Goal: Information Seeking & Learning: Compare options

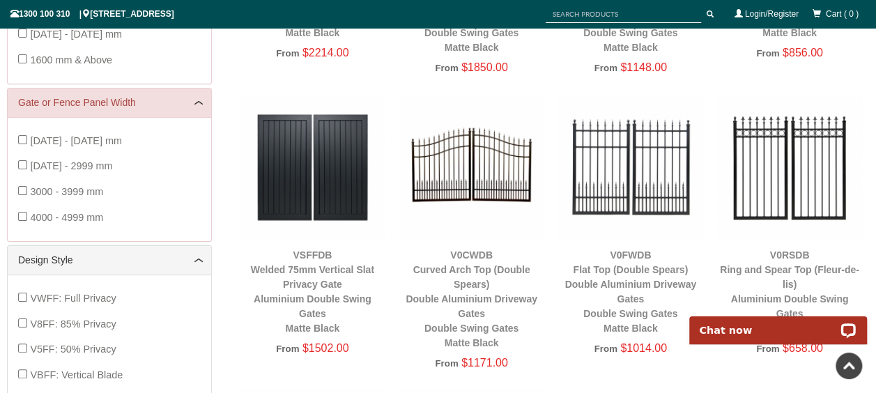
click at [480, 184] on img at bounding box center [471, 167] width 145 height 145
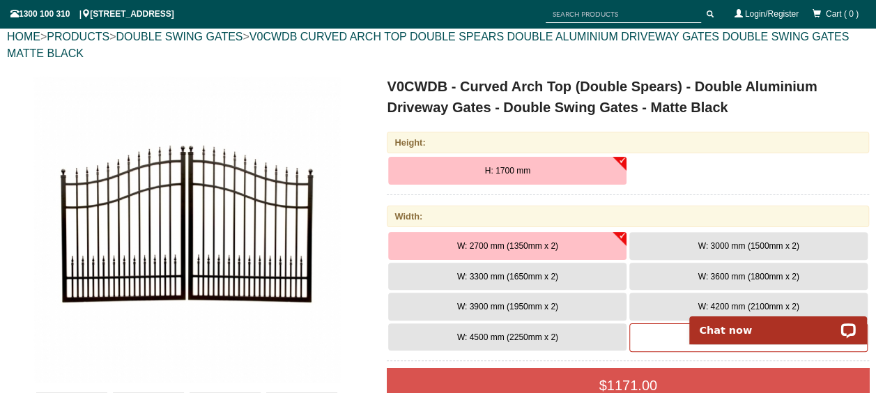
scroll to position [184, 0]
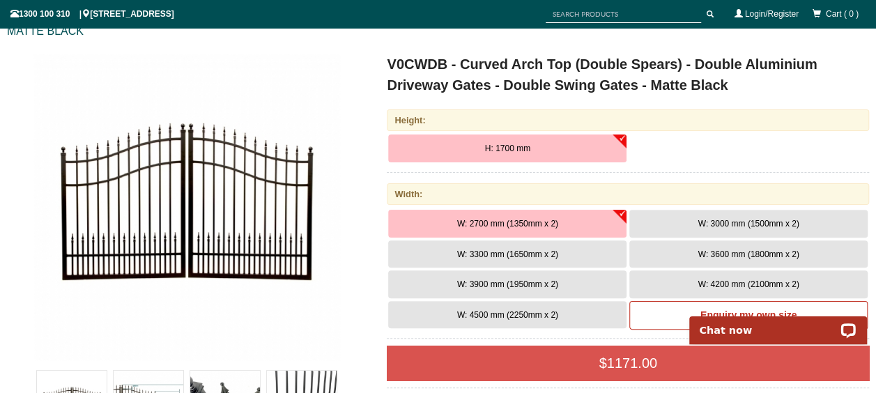
click at [531, 250] on span "W: 3300 mm (1650mm x 2)" at bounding box center [507, 255] width 101 height 10
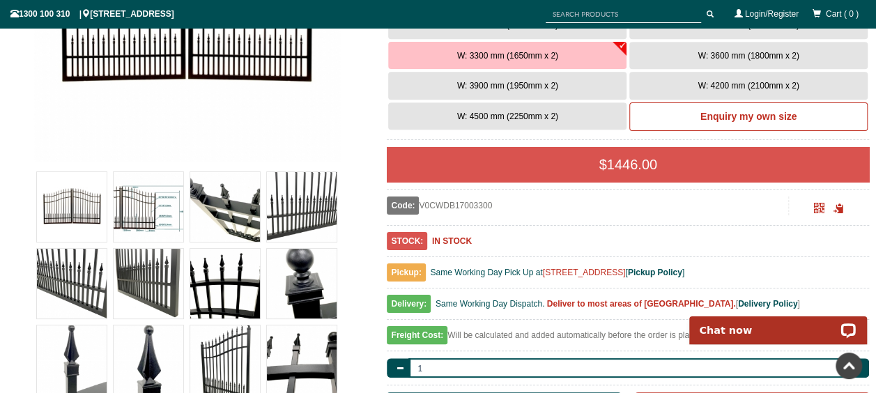
scroll to position [463, 0]
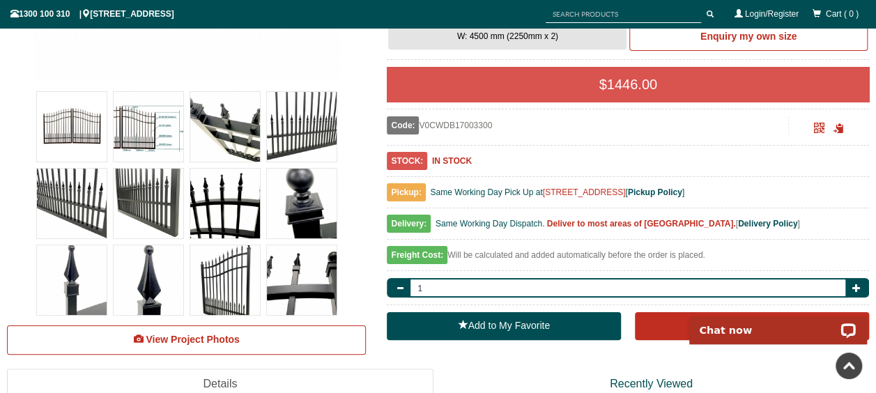
click at [486, 253] on div "Freight Cost: Will be calculated and added automatically before the order is pl…" at bounding box center [628, 259] width 483 height 24
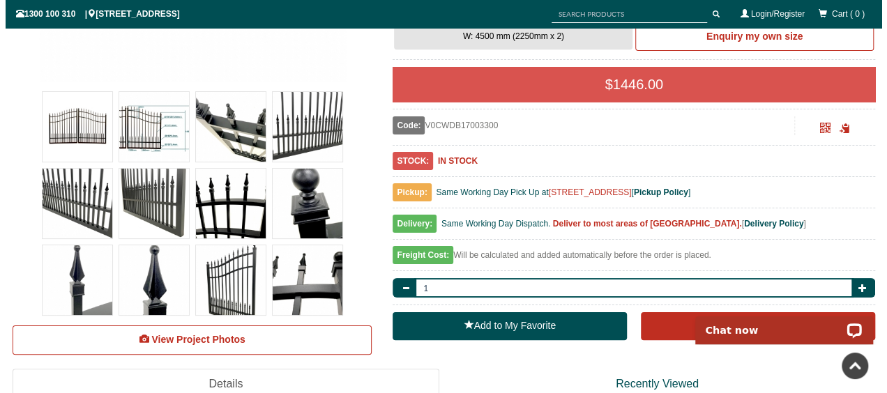
scroll to position [533, 0]
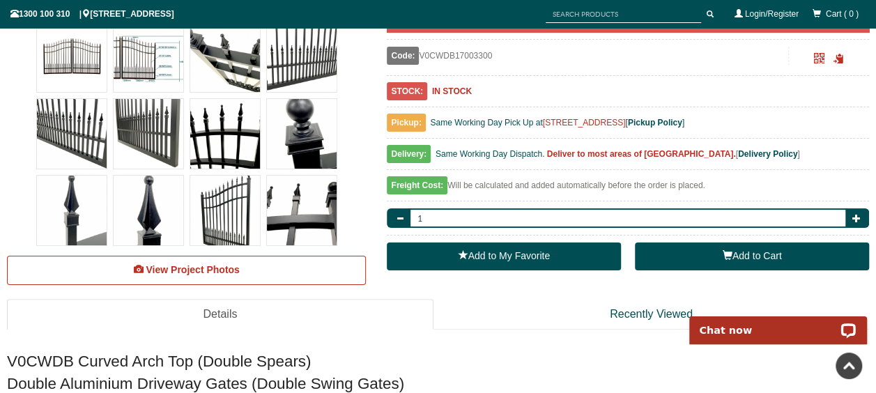
click at [766, 261] on button "Add to Cart" at bounding box center [752, 257] width 234 height 28
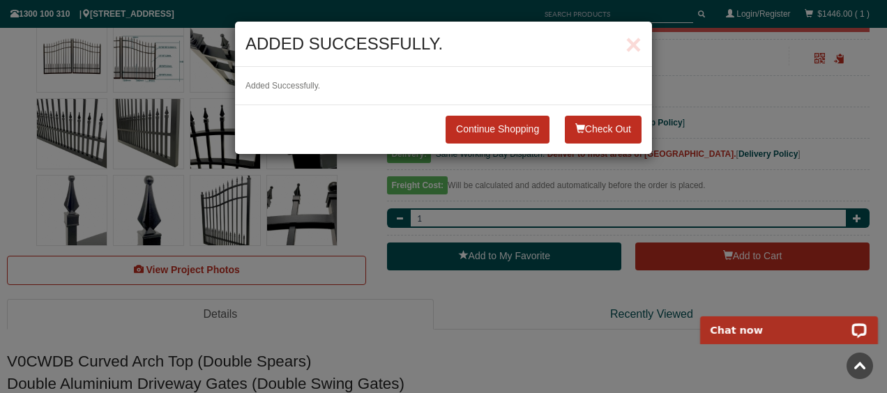
click at [577, 130] on span "button" at bounding box center [580, 128] width 10 height 10
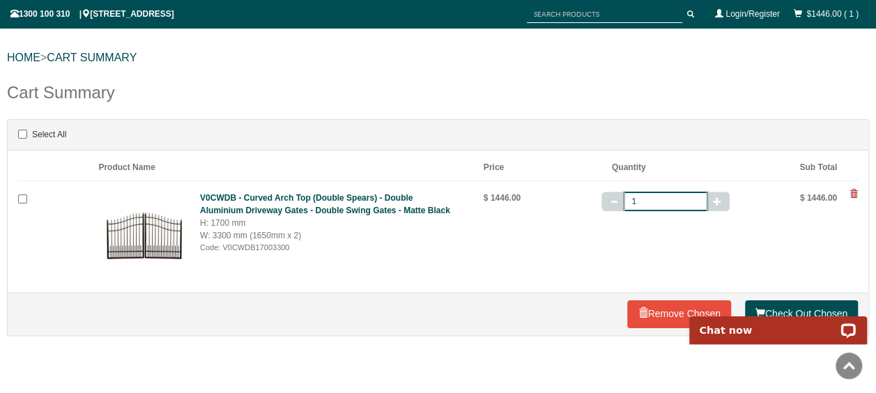
scroll to position [139, 0]
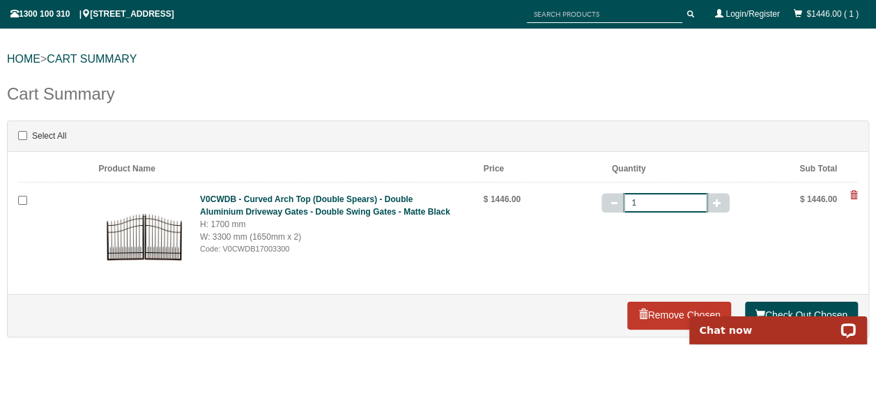
click at [638, 310] on span at bounding box center [643, 315] width 10 height 10
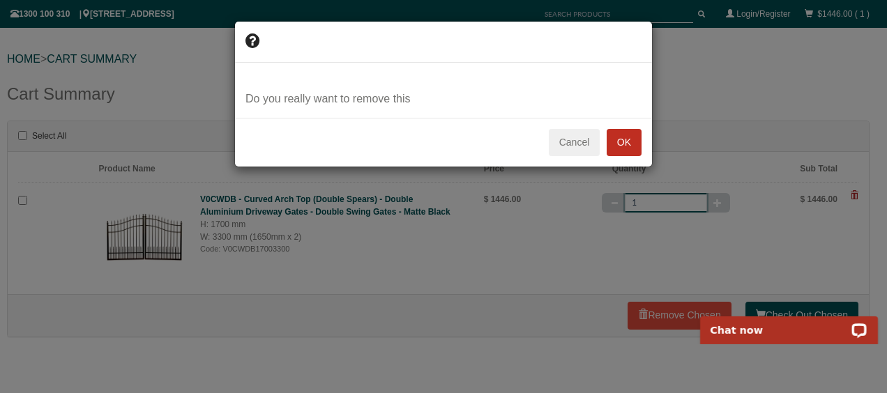
click at [625, 142] on button "OK" at bounding box center [624, 143] width 35 height 28
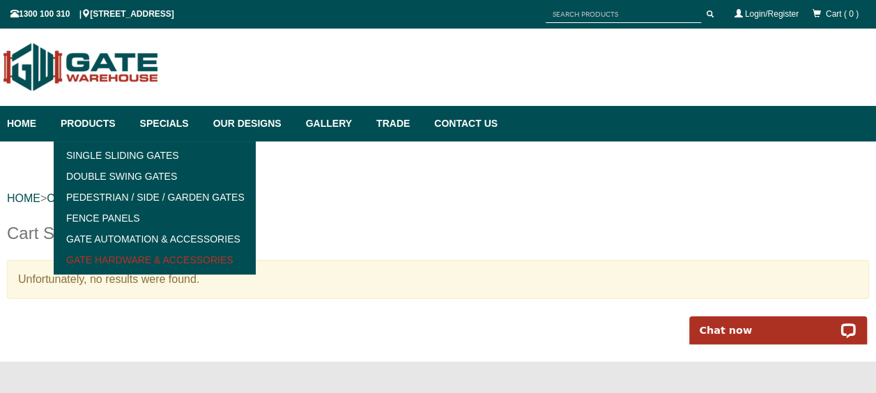
click at [117, 259] on link "Gate Hardware & Accessories" at bounding box center [154, 260] width 193 height 21
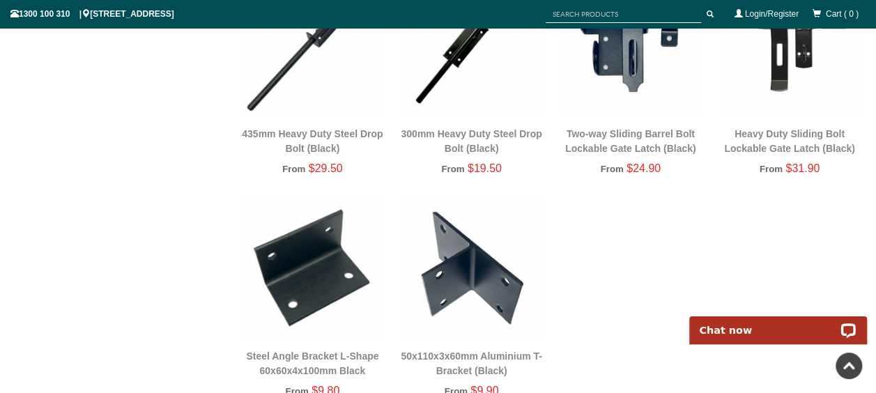
scroll to position [2196, 0]
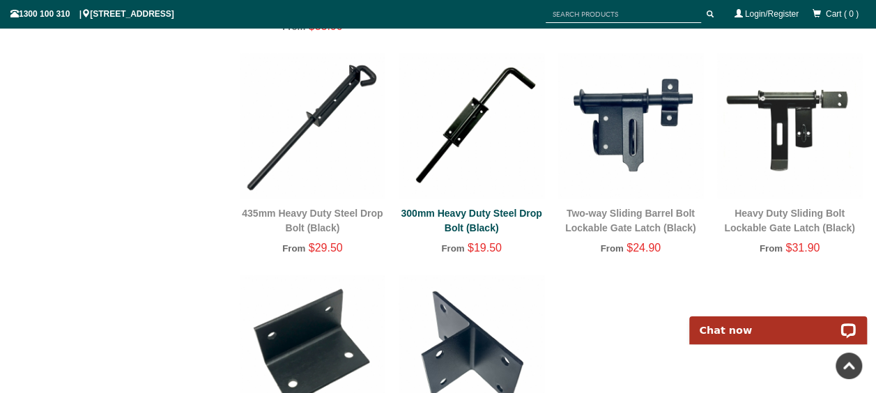
click at [485, 216] on link "300mm Heavy Duty Steel Drop Bolt (Black)" at bounding box center [471, 221] width 141 height 26
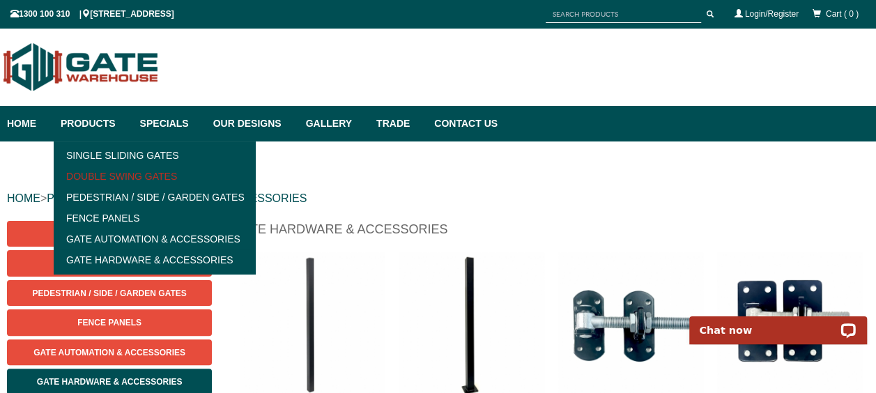
click at [125, 178] on link "Double Swing Gates" at bounding box center [154, 176] width 193 height 21
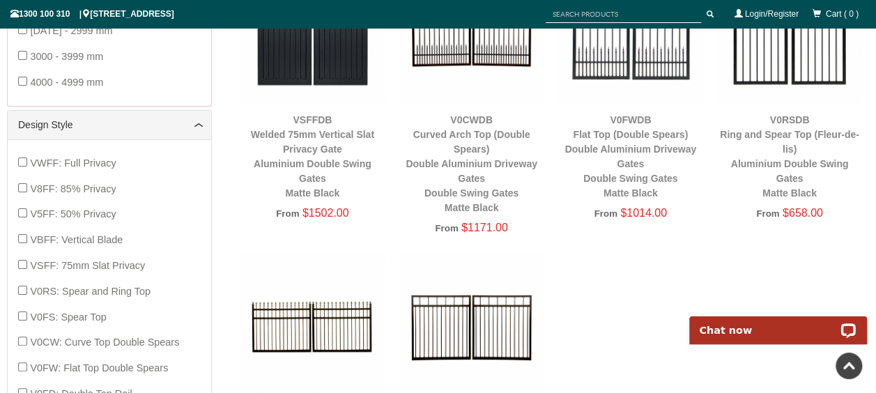
scroll to position [593, 0]
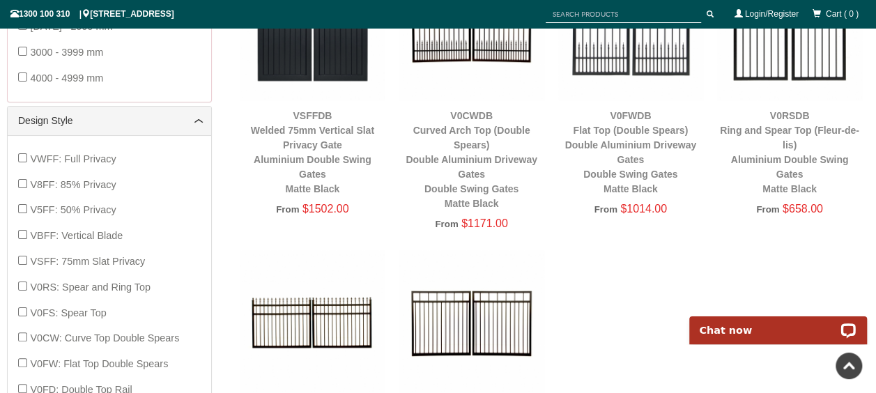
click at [473, 57] on img at bounding box center [471, 27] width 145 height 145
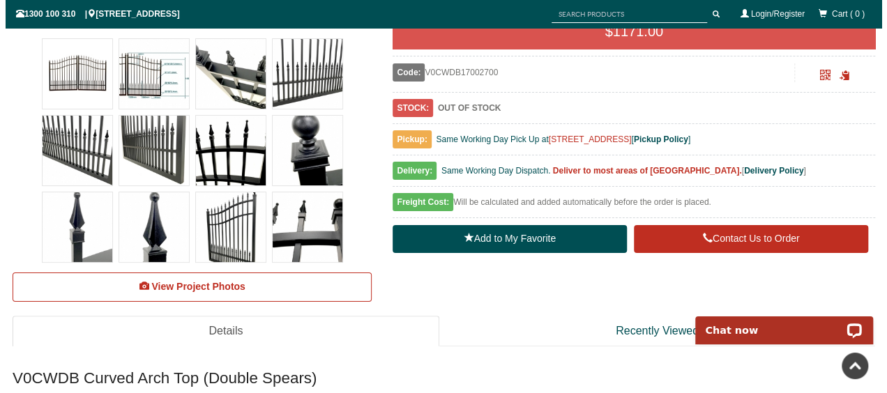
scroll to position [523, 0]
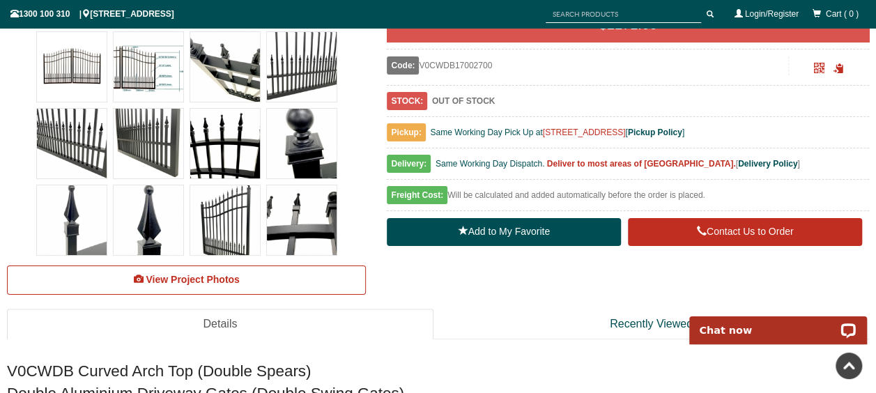
click at [160, 85] on img at bounding box center [149, 67] width 70 height 70
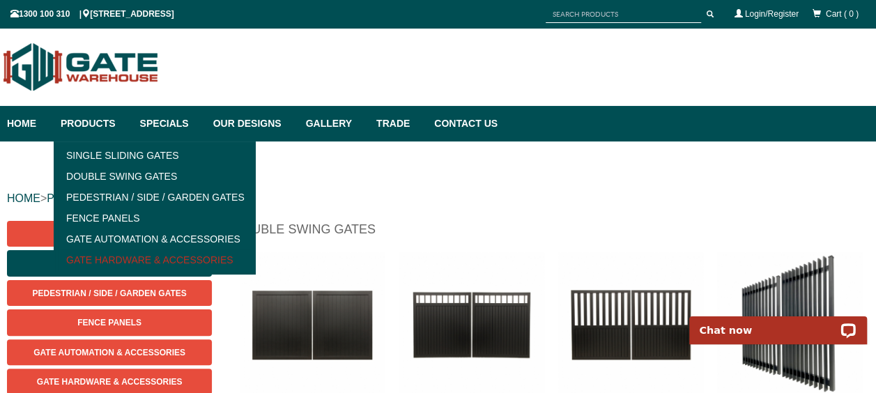
click at [120, 259] on link "Gate Hardware & Accessories" at bounding box center [154, 260] width 193 height 21
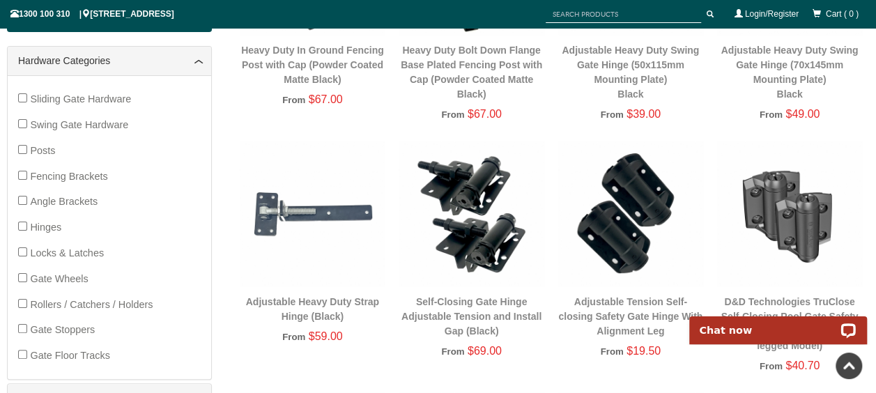
scroll to position [384, 0]
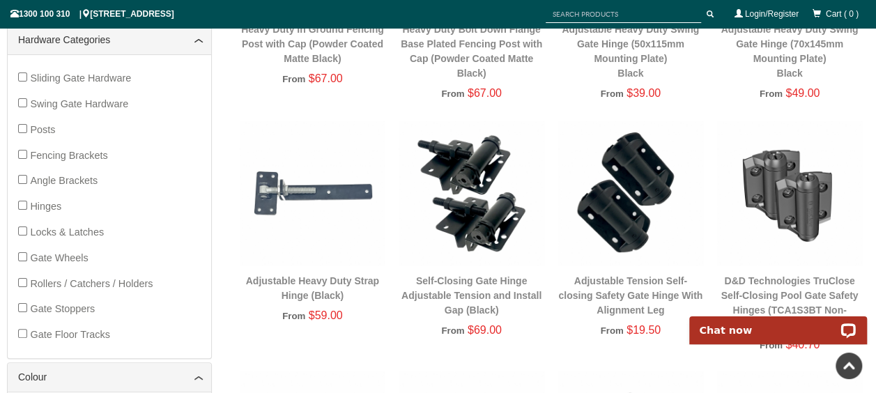
click at [272, 208] on img at bounding box center [312, 193] width 145 height 145
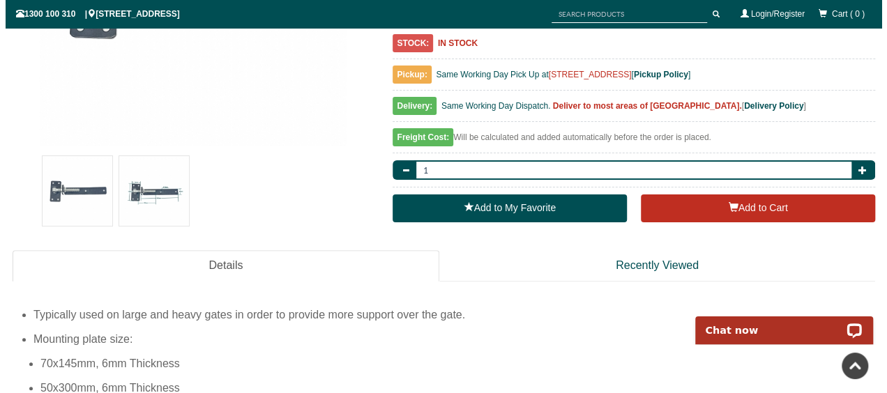
scroll to position [384, 0]
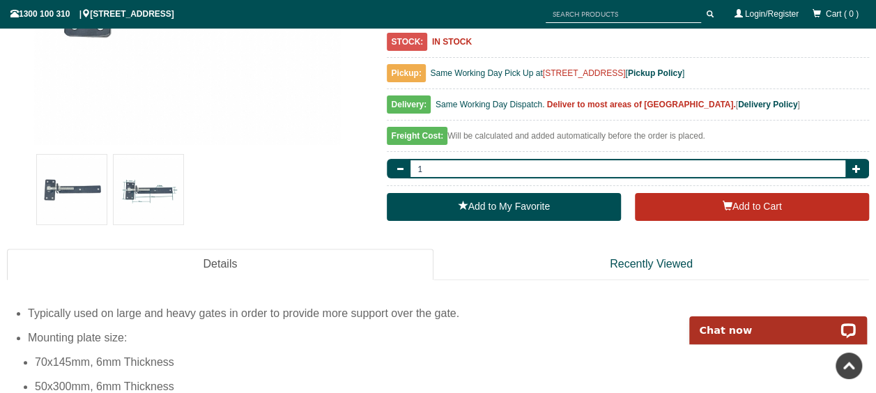
click at [156, 194] on img at bounding box center [149, 190] width 70 height 70
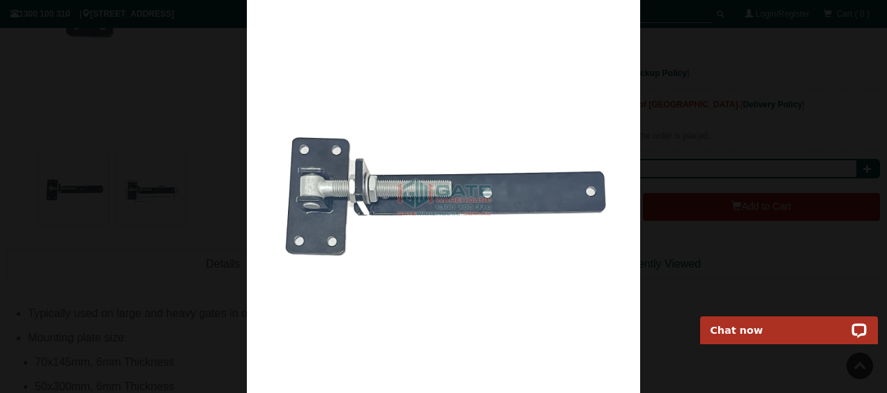
click at [152, 219] on div at bounding box center [443, 196] width 887 height 393
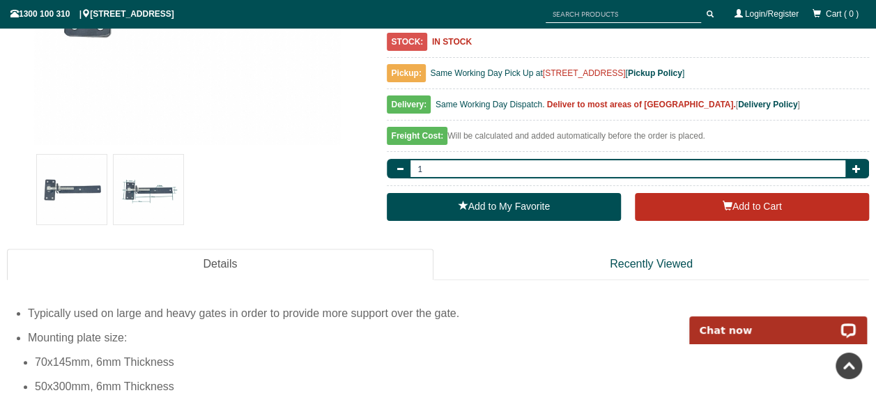
click at [146, 196] on img at bounding box center [149, 190] width 70 height 70
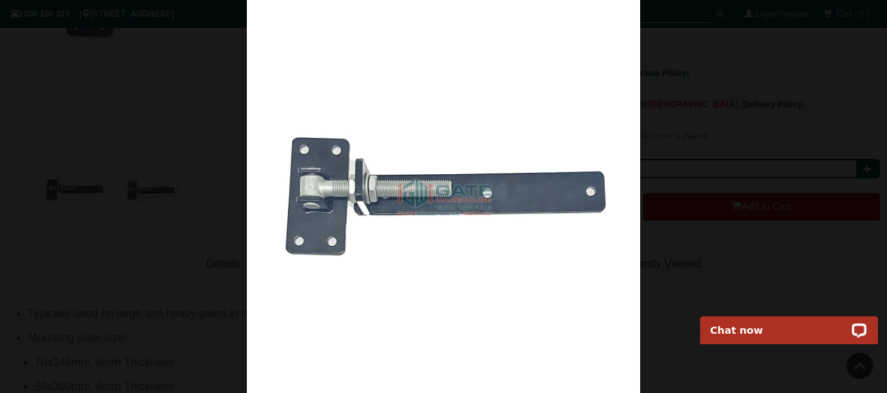
click at [844, 252] on div at bounding box center [443, 196] width 887 height 393
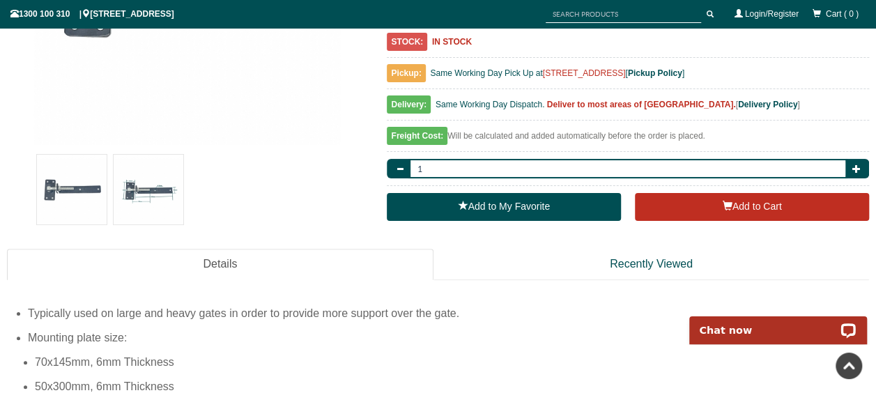
click at [151, 190] on img at bounding box center [149, 190] width 70 height 70
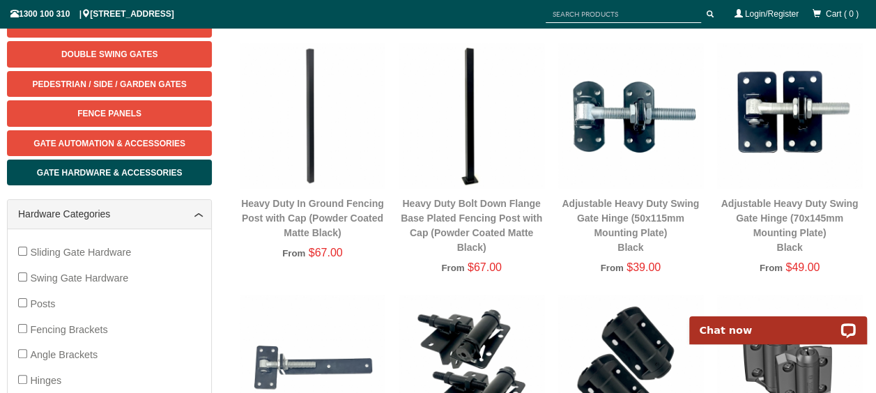
click at [641, 125] on img at bounding box center [631, 115] width 145 height 145
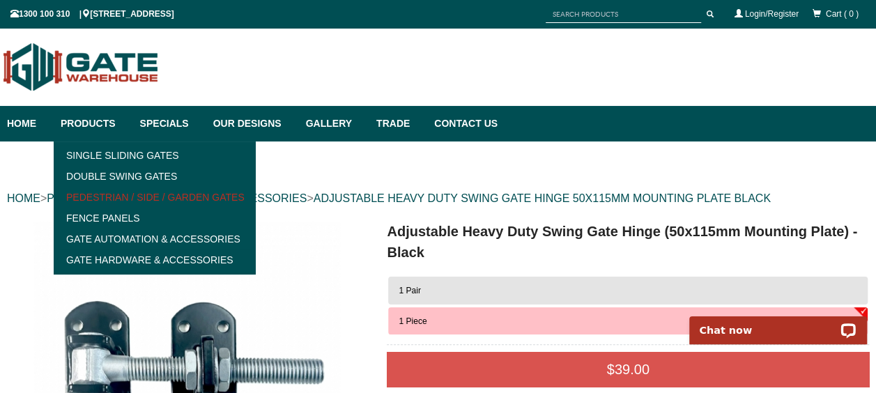
click at [159, 198] on link "Pedestrian / Side / Garden Gates" at bounding box center [154, 197] width 193 height 21
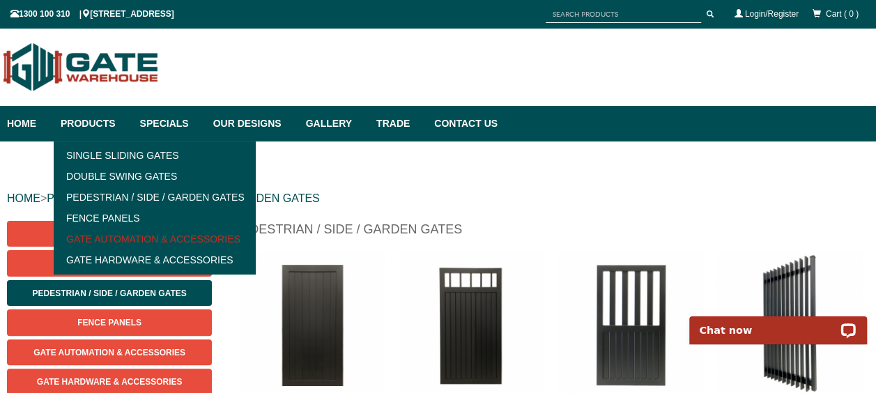
click at [121, 236] on link "Gate Automation & Accessories" at bounding box center [154, 239] width 193 height 21
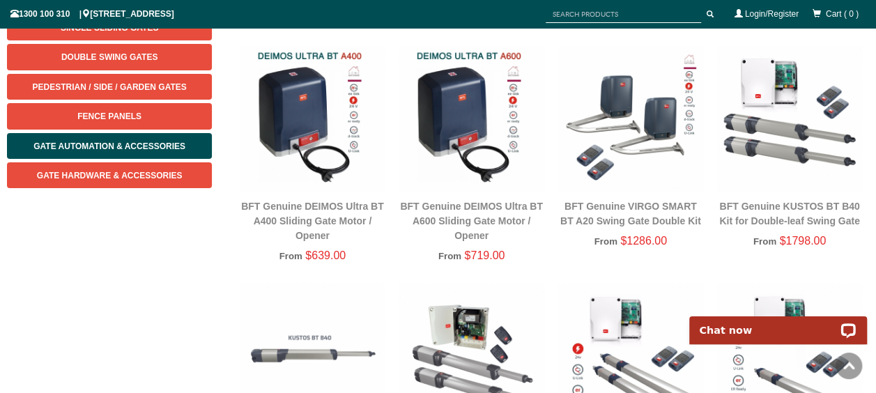
scroll to position [174, 0]
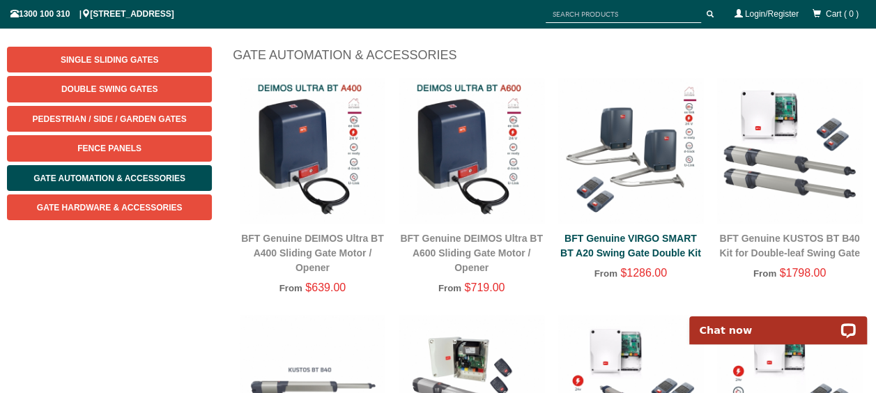
click at [651, 255] on link "BFT Genuine VIRGO SMART BT A20 Swing Gate Double Kit" at bounding box center [631, 246] width 141 height 26
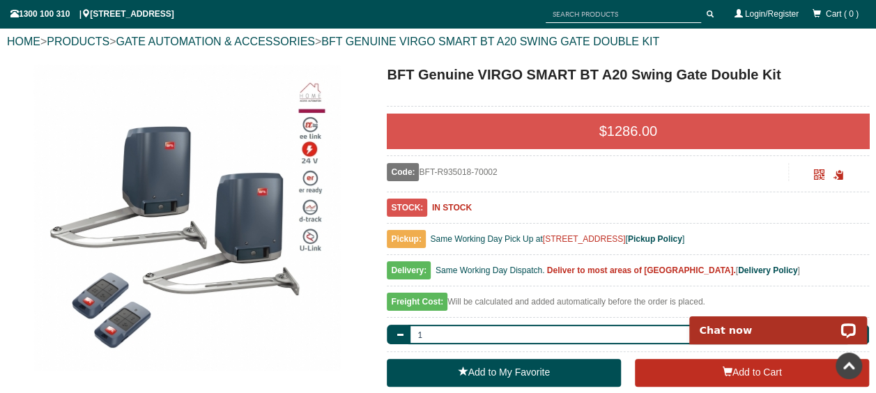
scroll to position [35, 0]
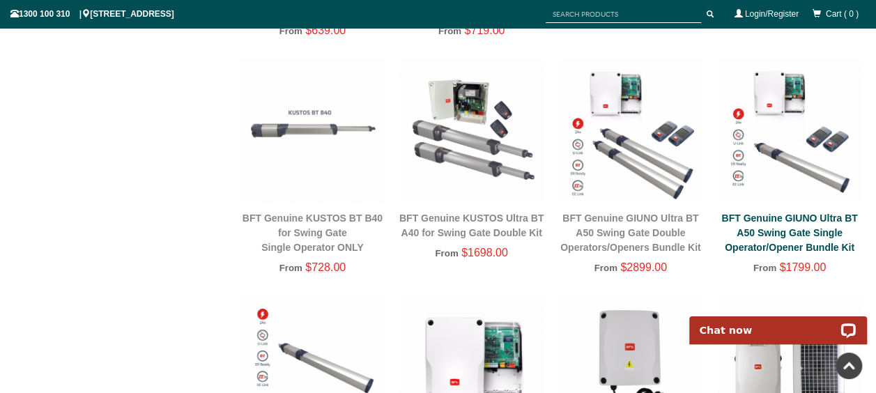
scroll to position [453, 0]
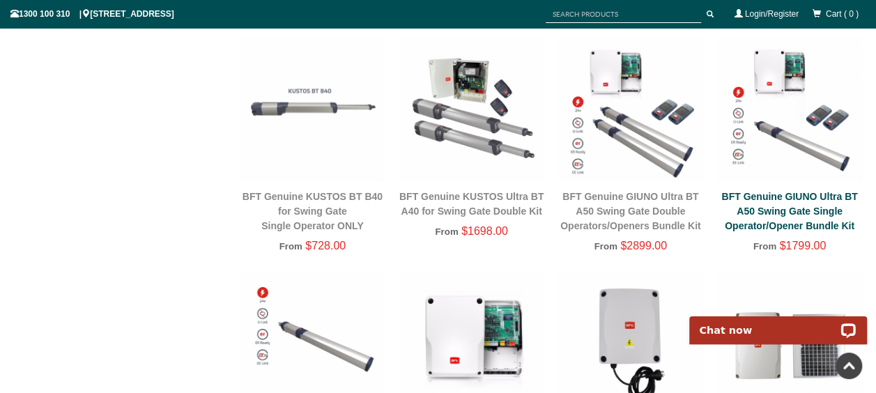
click at [796, 226] on link "BFT Genuine GIUNO Ultra BT A50 Swing Gate Single Operator/Opener Bundle Kit" at bounding box center [790, 211] width 136 height 40
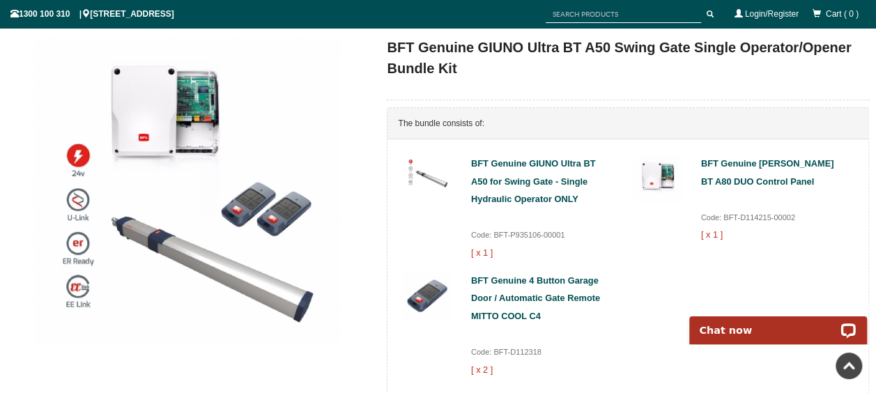
scroll to position [105, 0]
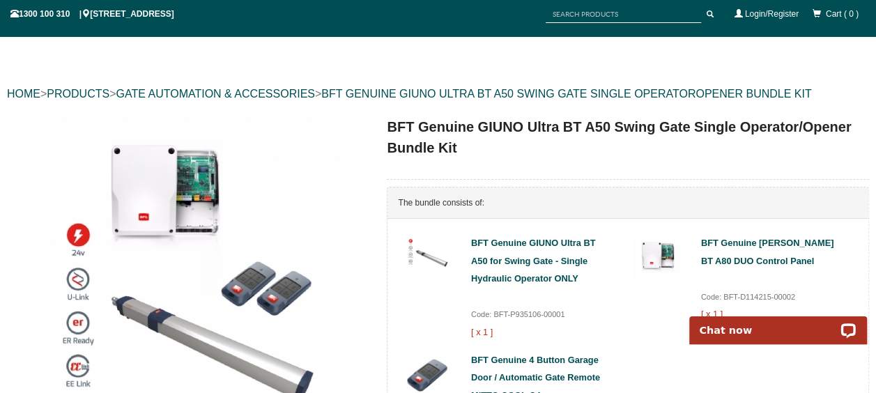
click at [202, 193] on img at bounding box center [186, 269] width 307 height 307
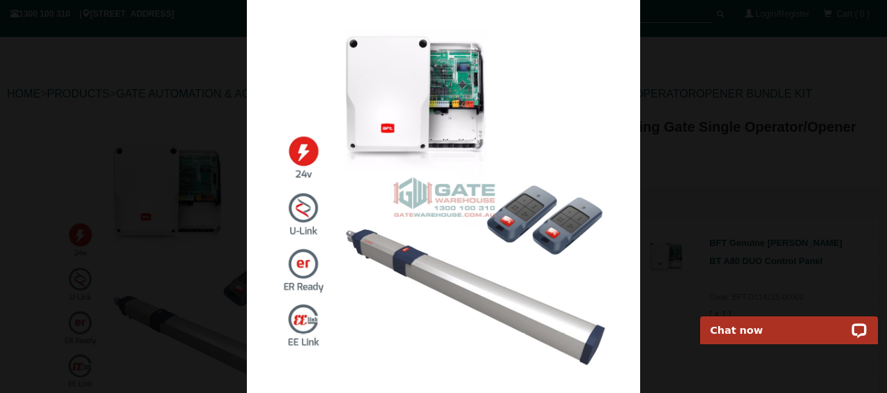
click at [170, 195] on div at bounding box center [443, 196] width 887 height 393
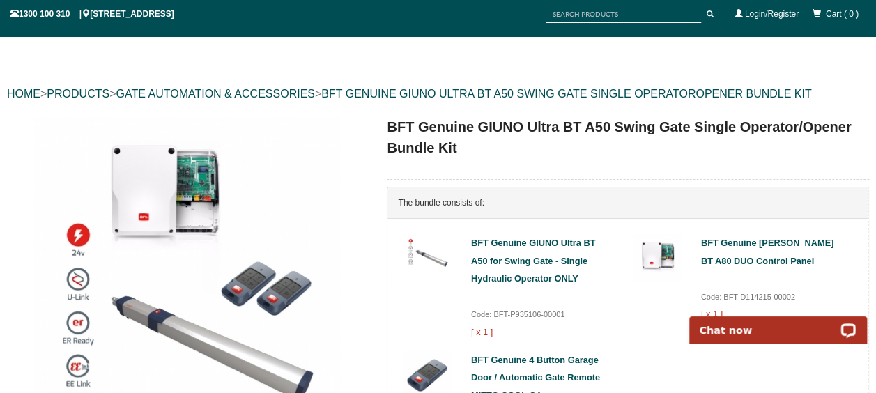
click at [274, 290] on img at bounding box center [186, 269] width 307 height 307
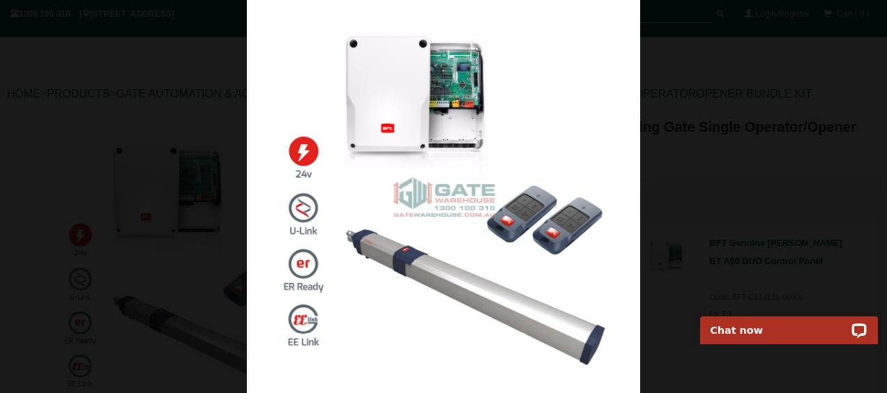
click at [849, 204] on div at bounding box center [443, 196] width 887 height 393
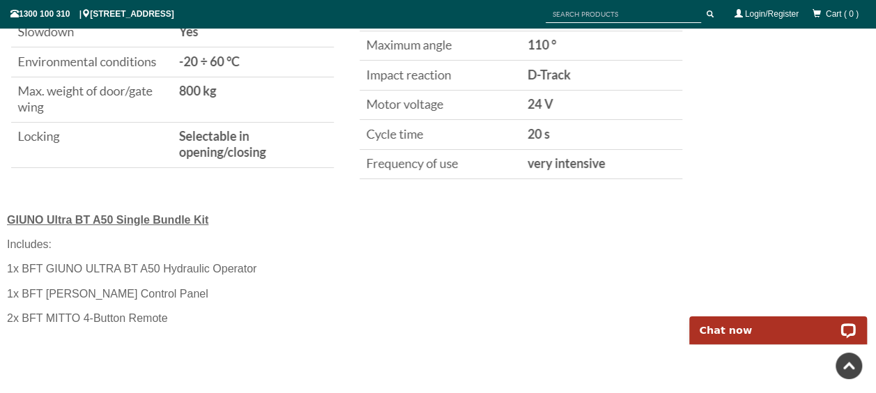
scroll to position [1534, 0]
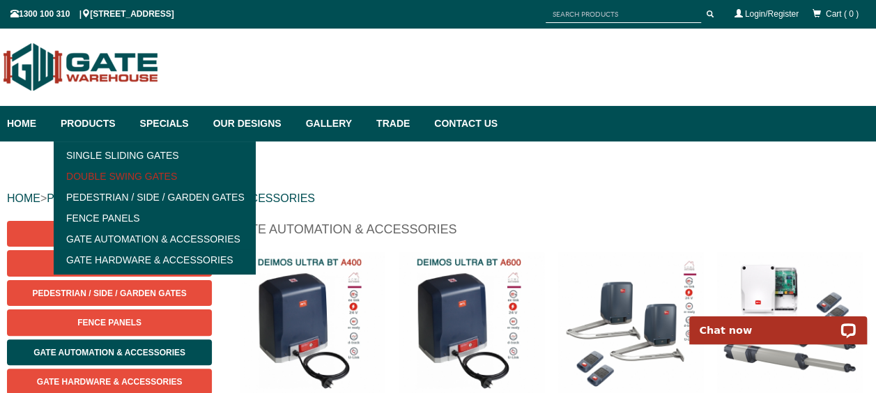
click at [113, 172] on link "Double Swing Gates" at bounding box center [154, 176] width 193 height 21
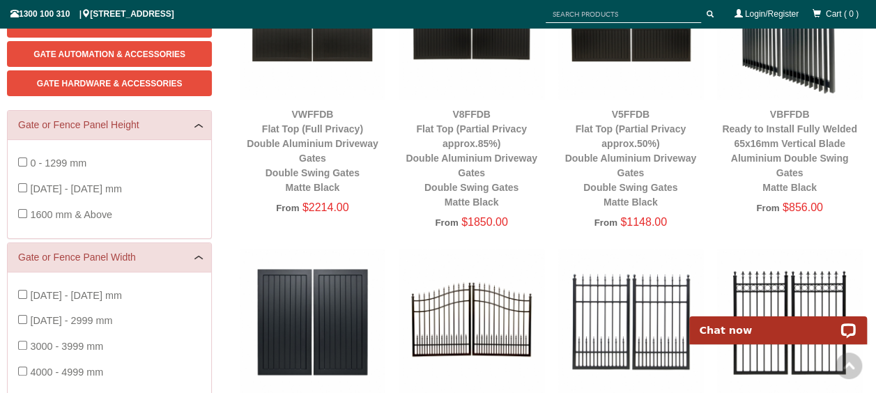
scroll to position [314, 0]
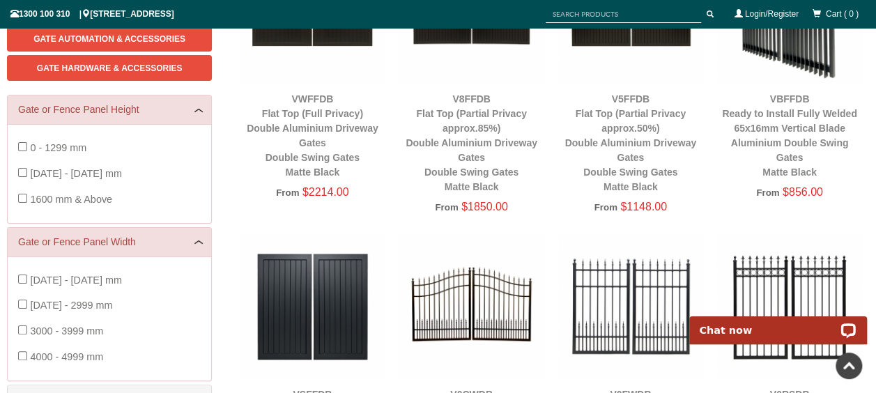
click at [488, 291] on img at bounding box center [471, 306] width 145 height 145
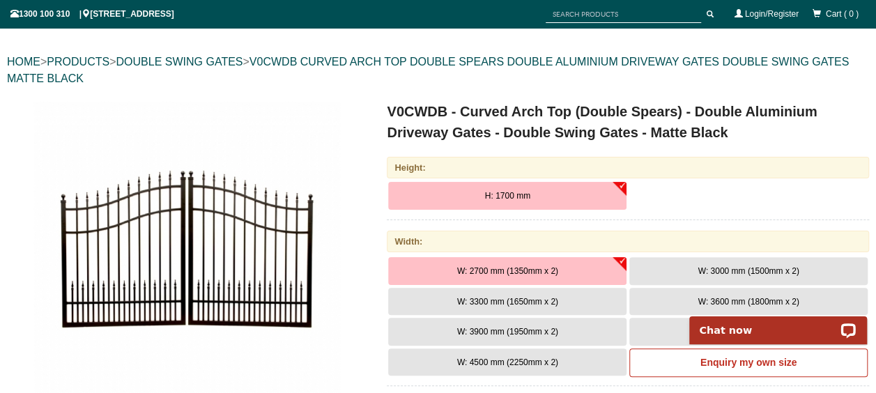
click at [503, 303] on span "W: 3300 mm (1650mm x 2)" at bounding box center [507, 302] width 101 height 10
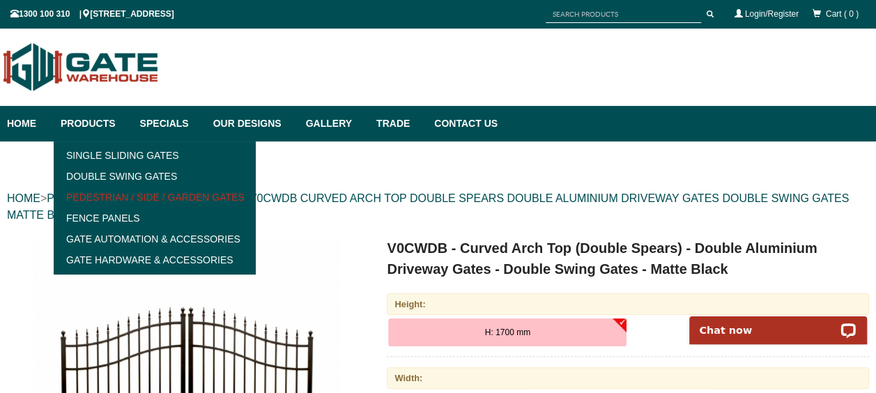
click at [116, 197] on link "Pedestrian / Side / Garden Gates" at bounding box center [154, 197] width 193 height 21
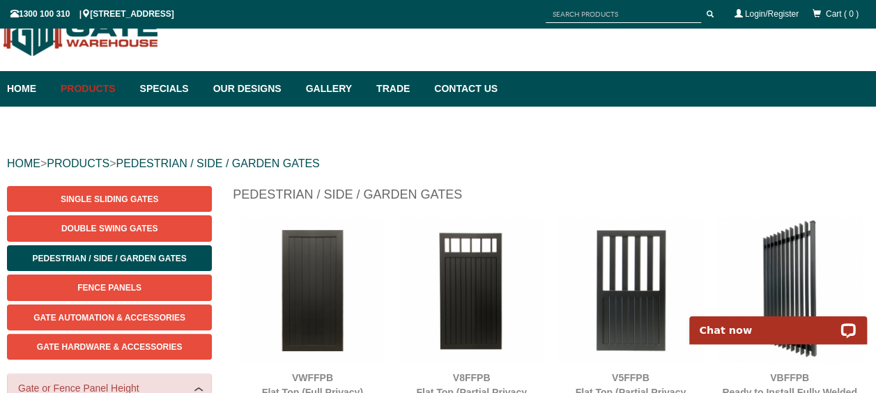
scroll to position [105, 0]
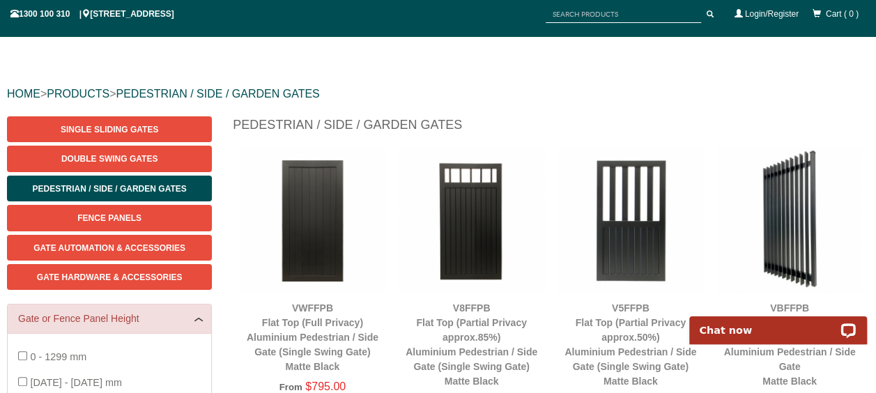
click at [475, 209] on img at bounding box center [471, 220] width 145 height 145
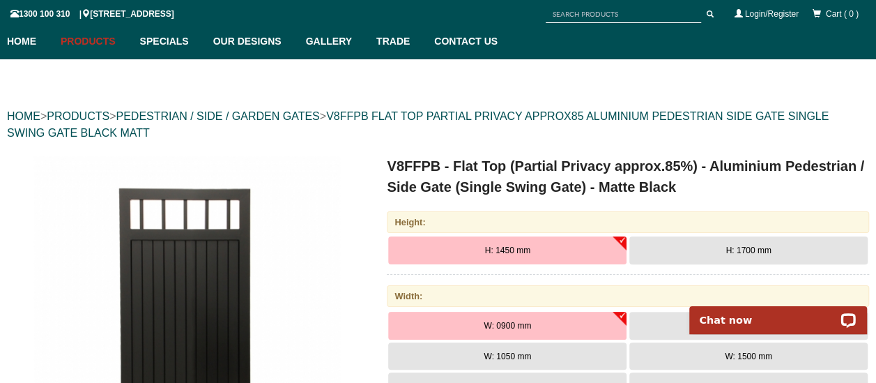
scroll to position [105, 0]
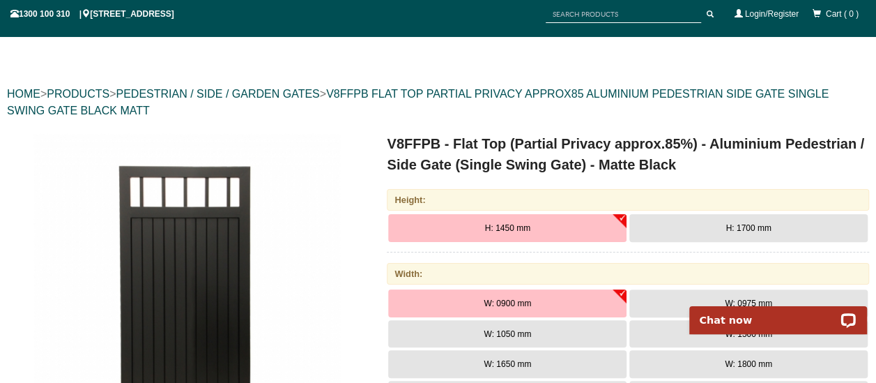
click at [731, 231] on span "H: 1700 mm" at bounding box center [748, 228] width 45 height 10
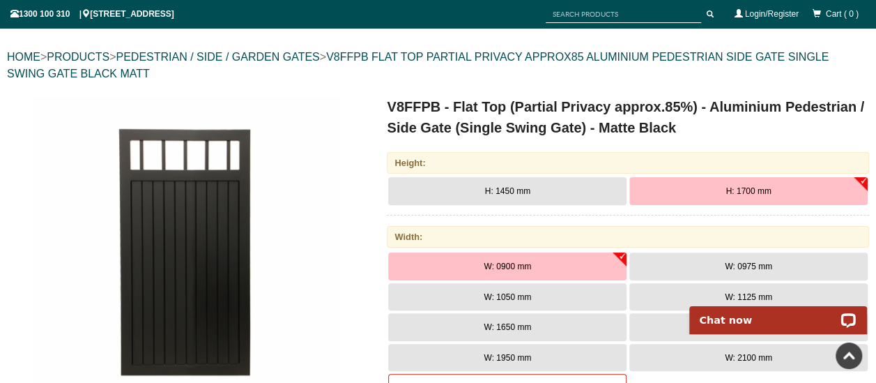
scroll to position [0, 0]
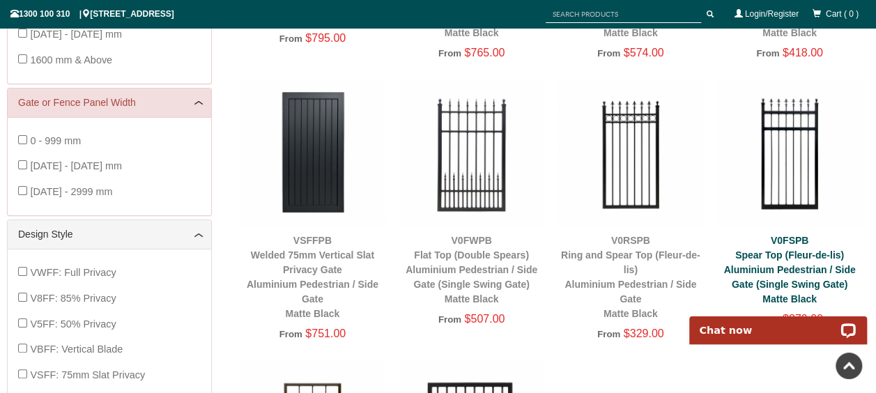
click at [794, 271] on link "V0FSPB Spear Top (Fleur-de-lis) Aluminium Pedestrian / Side Gate (Single Swing …" at bounding box center [790, 270] width 132 height 70
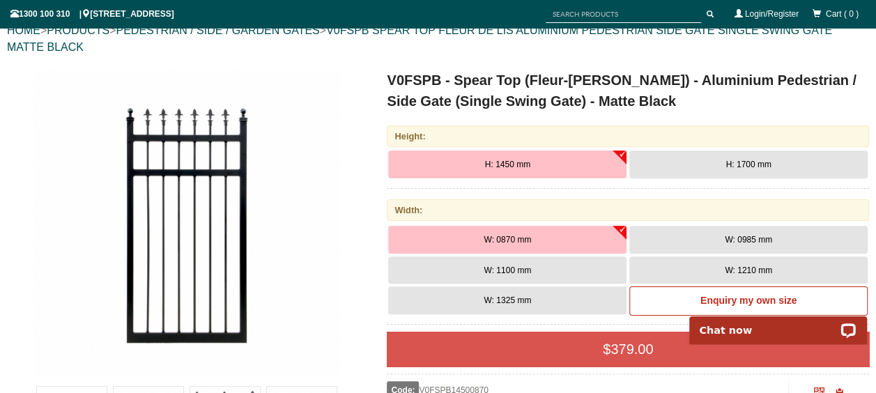
scroll to position [174, 0]
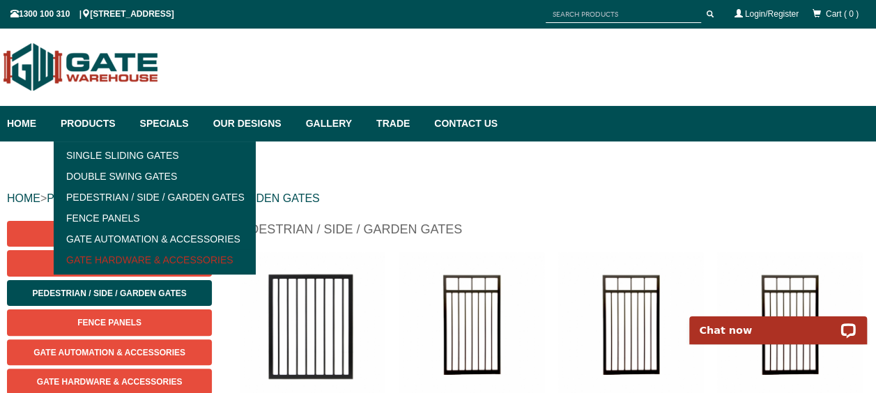
click at [121, 260] on link "Gate Hardware & Accessories" at bounding box center [154, 260] width 193 height 21
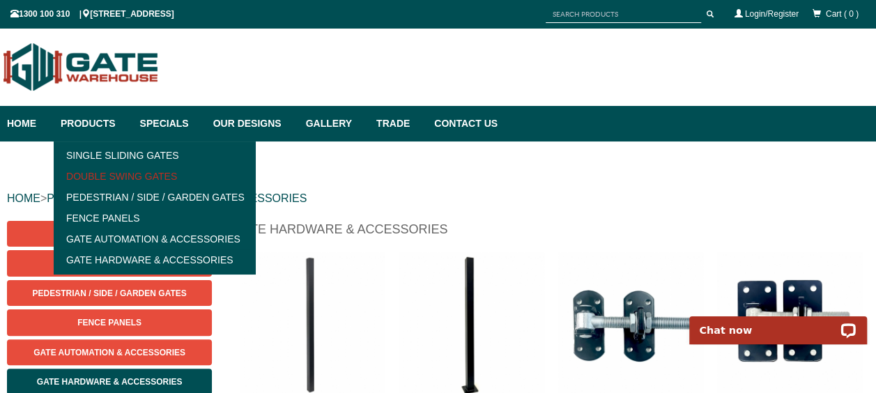
click at [123, 178] on link "Double Swing Gates" at bounding box center [154, 176] width 193 height 21
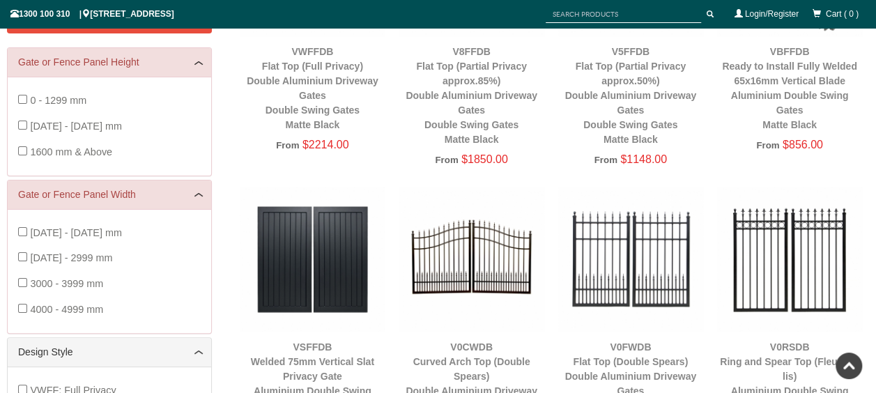
scroll to position [384, 0]
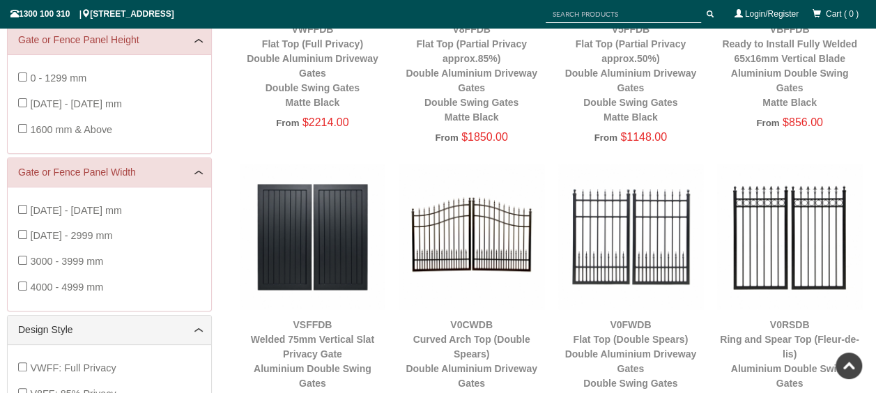
click at [481, 209] on img at bounding box center [471, 237] width 145 height 145
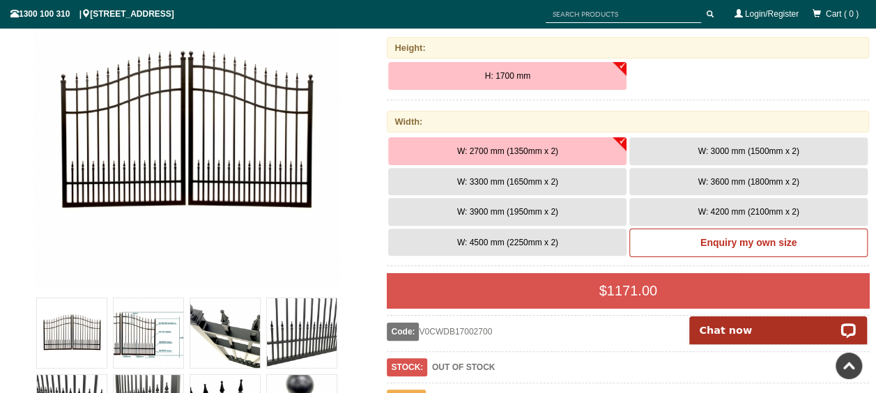
click at [467, 181] on span "W: 3300 mm (1650mm x 2)" at bounding box center [507, 182] width 101 height 10
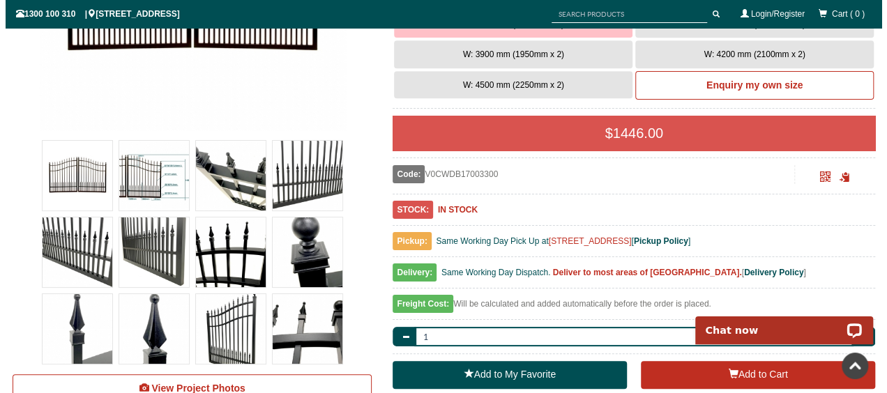
scroll to position [466, 0]
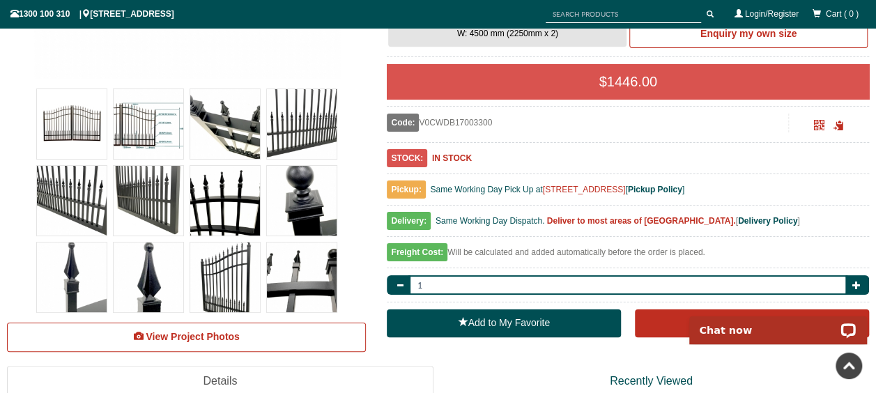
click at [144, 140] on img at bounding box center [149, 124] width 70 height 70
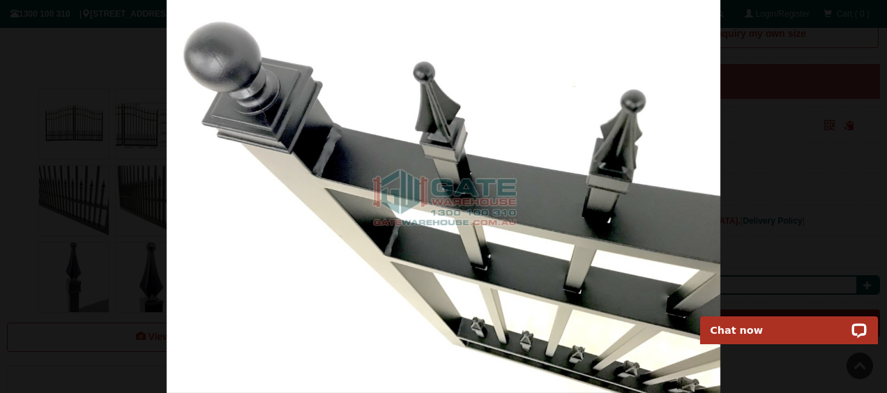
click at [196, 212] on img at bounding box center [444, 196] width 554 height 393
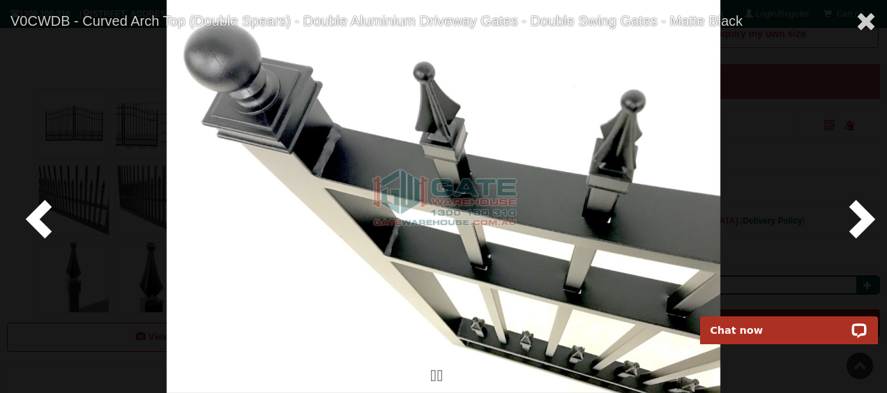
click at [35, 231] on span at bounding box center [42, 218] width 42 height 42
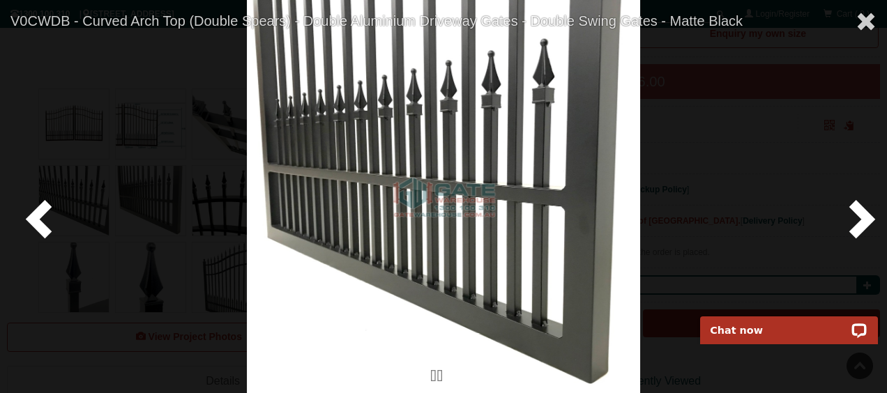
click at [853, 218] on span at bounding box center [859, 218] width 42 height 42
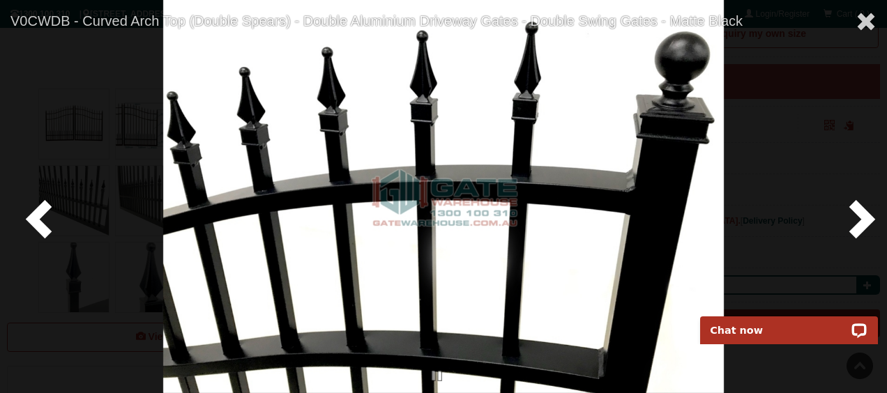
click at [853, 218] on span at bounding box center [859, 218] width 42 height 42
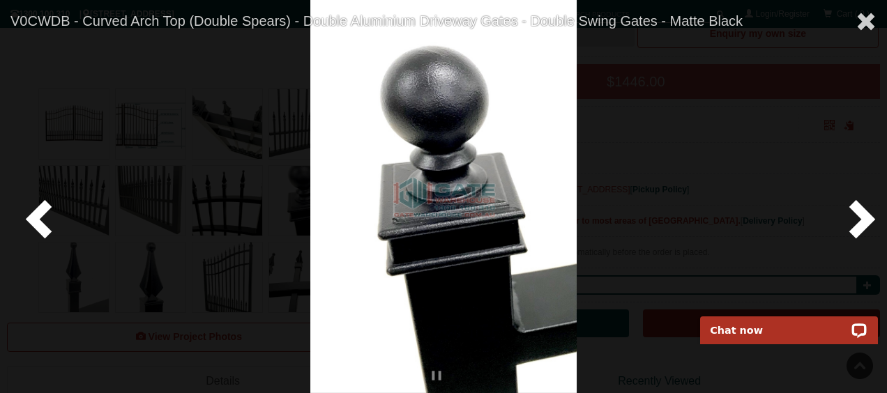
click at [853, 218] on span at bounding box center [859, 218] width 42 height 42
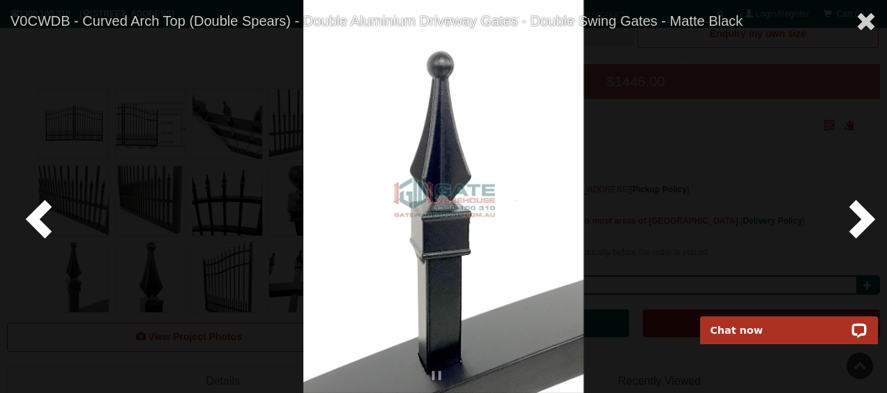
click at [853, 218] on span at bounding box center [859, 218] width 42 height 42
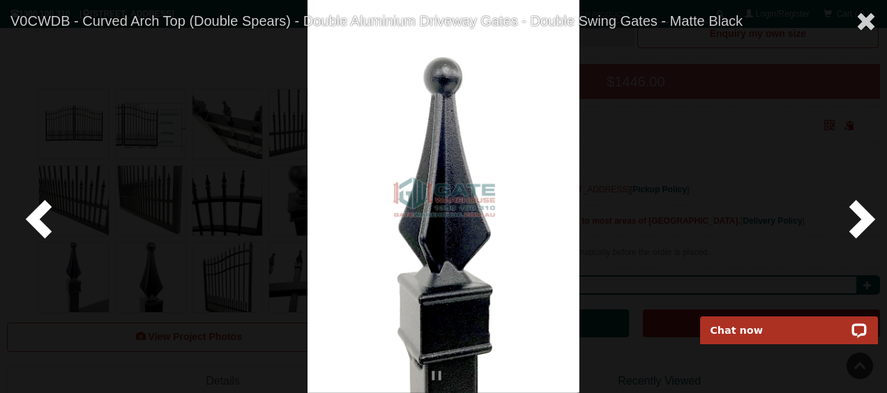
click at [853, 218] on span at bounding box center [859, 218] width 42 height 42
